Goal: Task Accomplishment & Management: Manage account settings

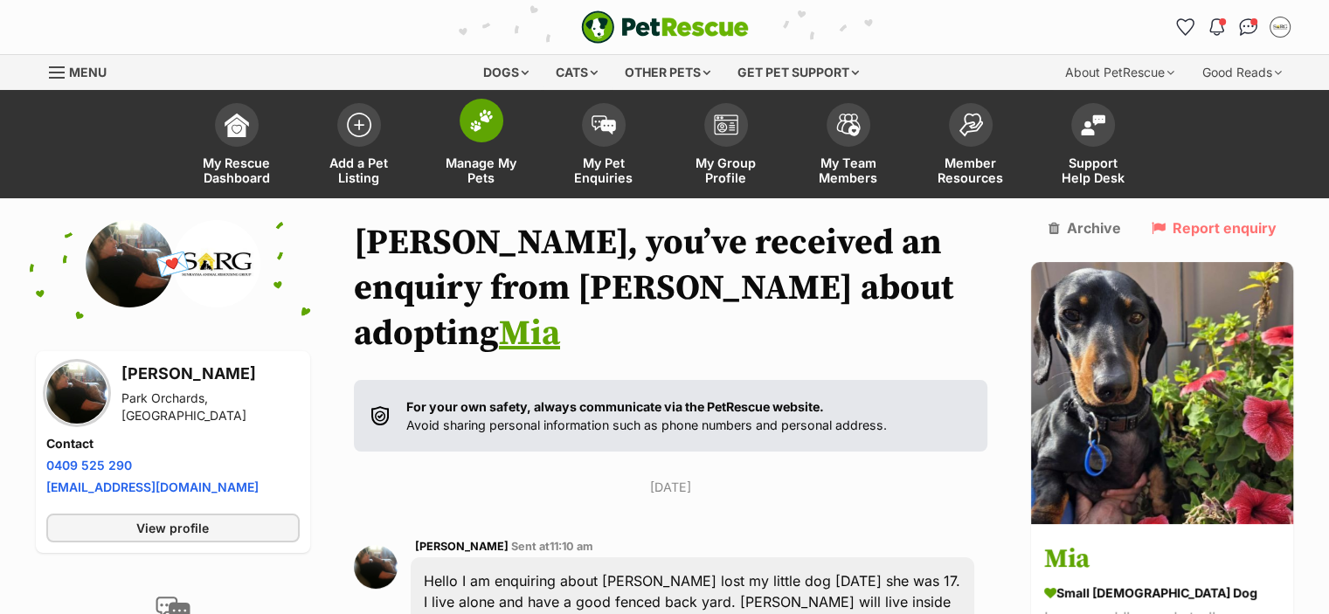
click at [481, 132] on span at bounding box center [481, 121] width 44 height 44
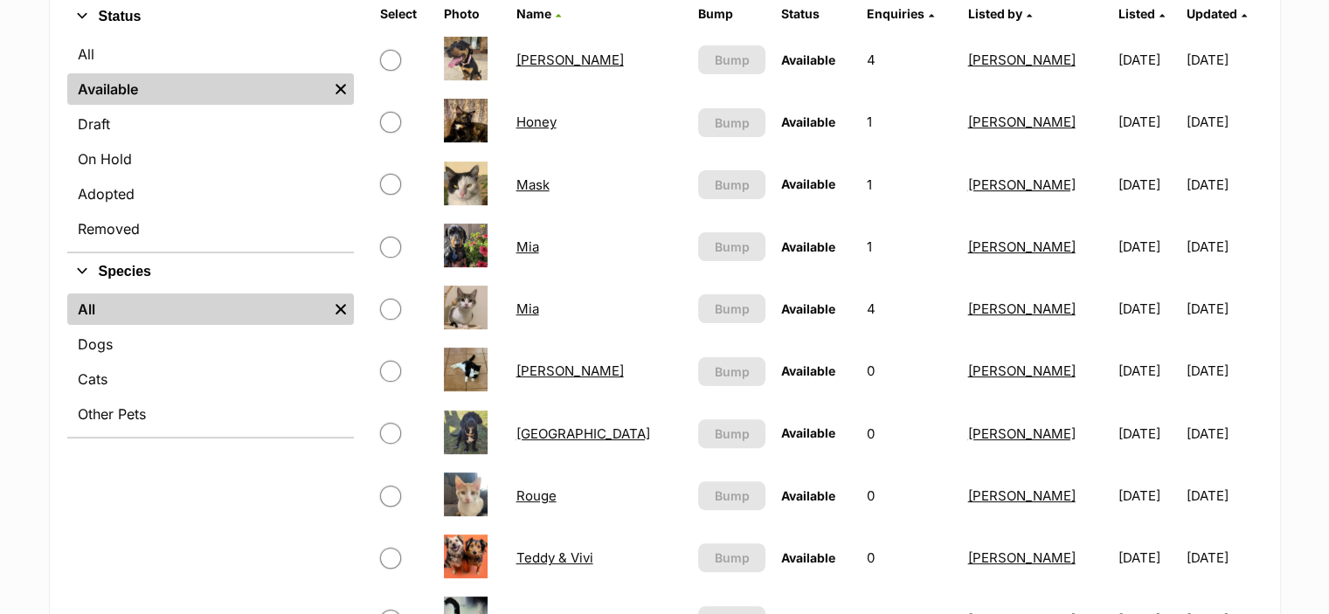
scroll to position [454, 0]
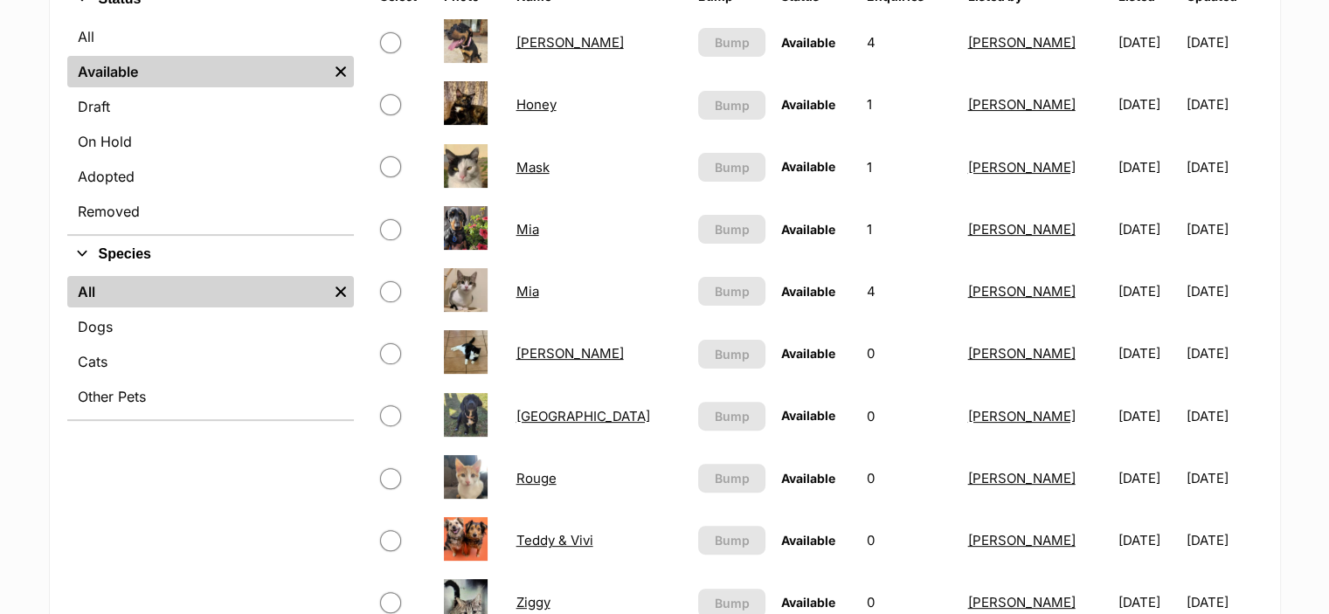
click at [532, 418] on link "Paris" at bounding box center [583, 416] width 134 height 17
click at [533, 227] on link "Mia" at bounding box center [527, 229] width 23 height 17
